Goal: Find specific page/section: Find specific page/section

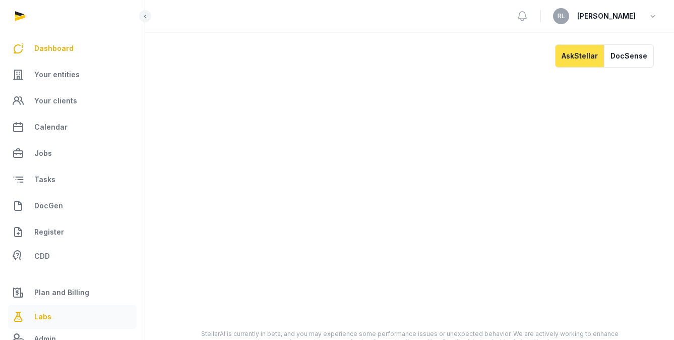
click at [52, 317] on link "Labs" at bounding box center [72, 317] width 129 height 24
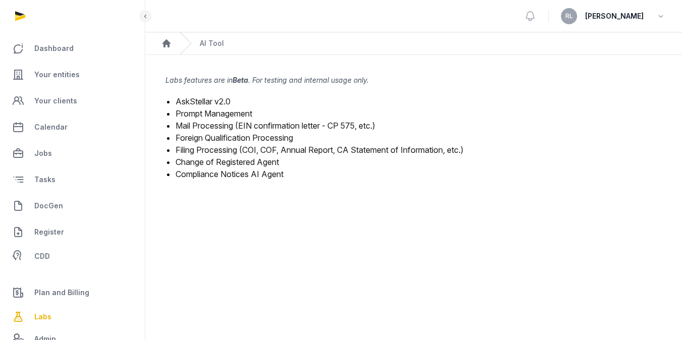
click at [243, 125] on link "Mail Processing (EIN confirmation letter - CP 575, etc.)" at bounding box center [275, 126] width 200 height 10
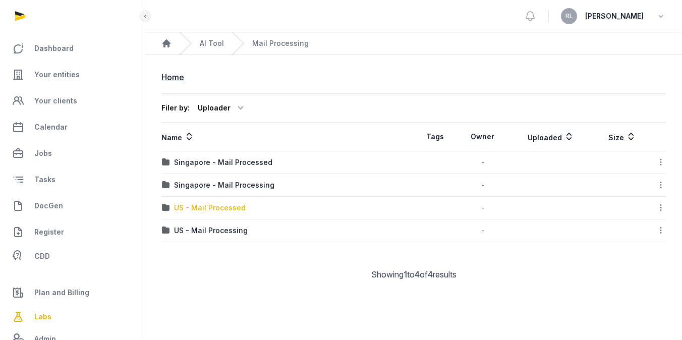
click at [231, 205] on div "US - Mail Processed" at bounding box center [210, 208] width 72 height 10
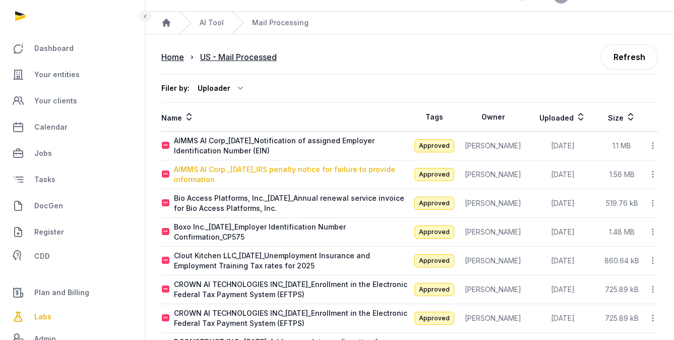
scroll to position [41, 0]
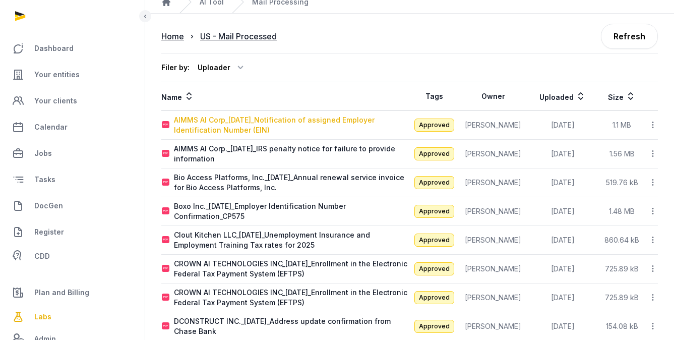
click at [294, 127] on div "AIMMS AI Corp_[DATE]_Notification of assigned Employer Identification Number (E…" at bounding box center [291, 125] width 235 height 20
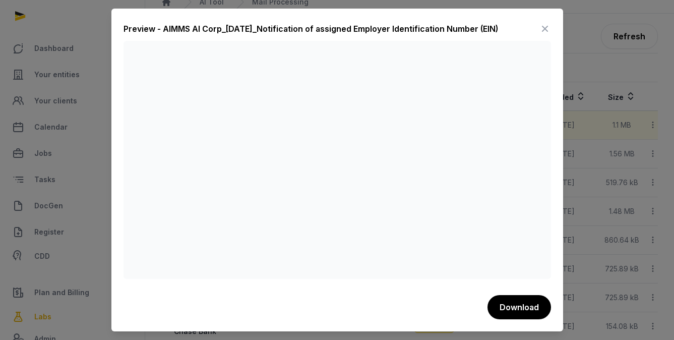
click at [544, 25] on icon at bounding box center [545, 29] width 12 height 16
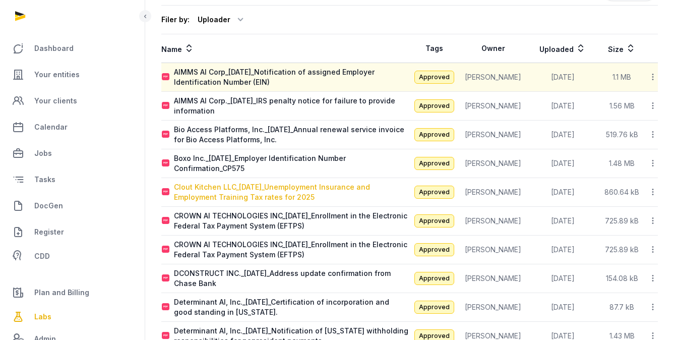
scroll to position [104, 0]
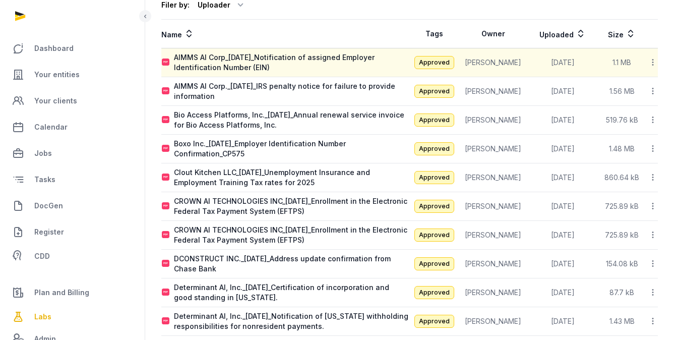
click at [545, 29] on th "Uploaded" at bounding box center [563, 34] width 70 height 29
click at [546, 34] on th "Uploaded" at bounding box center [563, 34] width 70 height 29
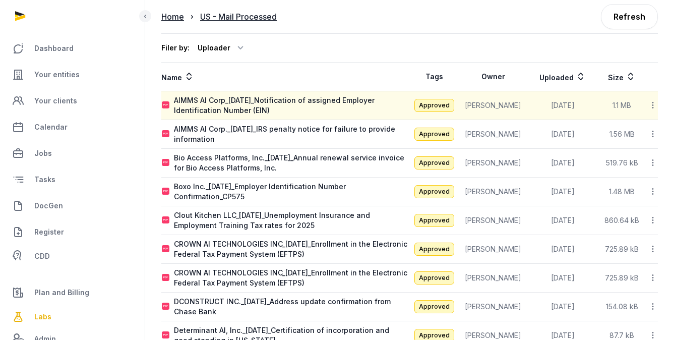
scroll to position [45, 0]
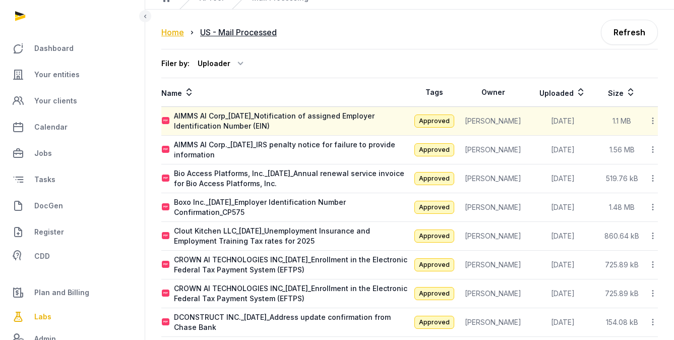
click at [173, 33] on div "Home" at bounding box center [172, 32] width 23 height 12
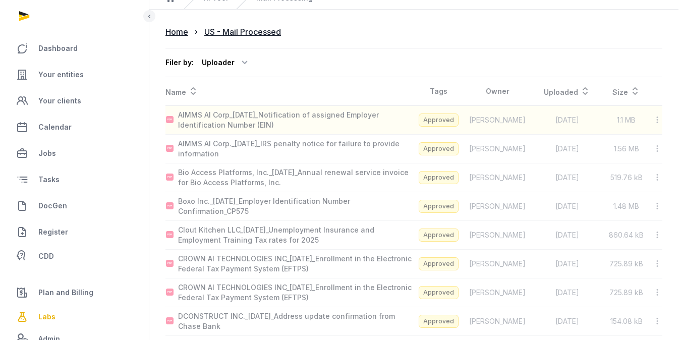
scroll to position [0, 0]
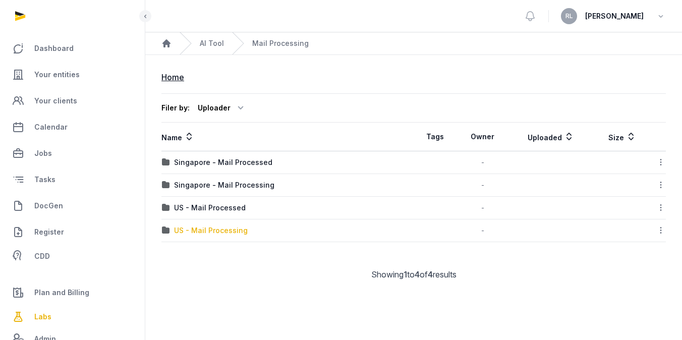
click at [237, 229] on div "US - Mail Processing" at bounding box center [211, 230] width 74 height 10
